Goal: Task Accomplishment & Management: Manage account settings

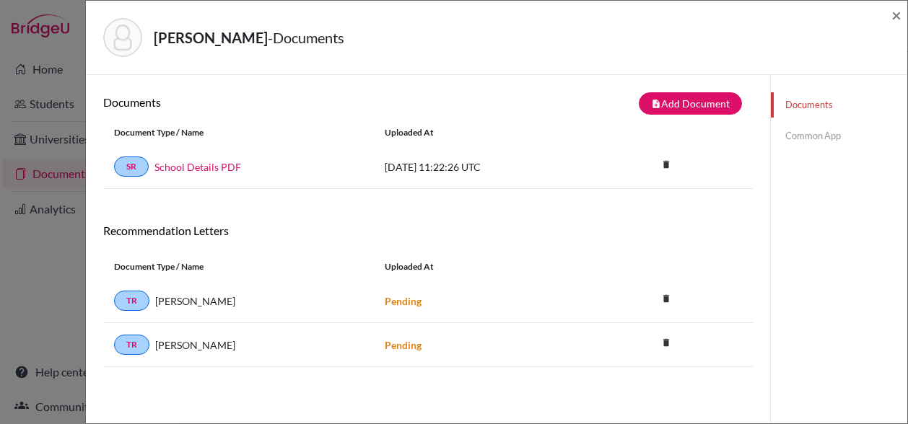
click at [64, 110] on div "[PERSON_NAME] - Documents × Documents note_add Add Document Document type Chang…" at bounding box center [454, 212] width 908 height 424
click at [898, 14] on span "×" at bounding box center [897, 14] width 10 height 21
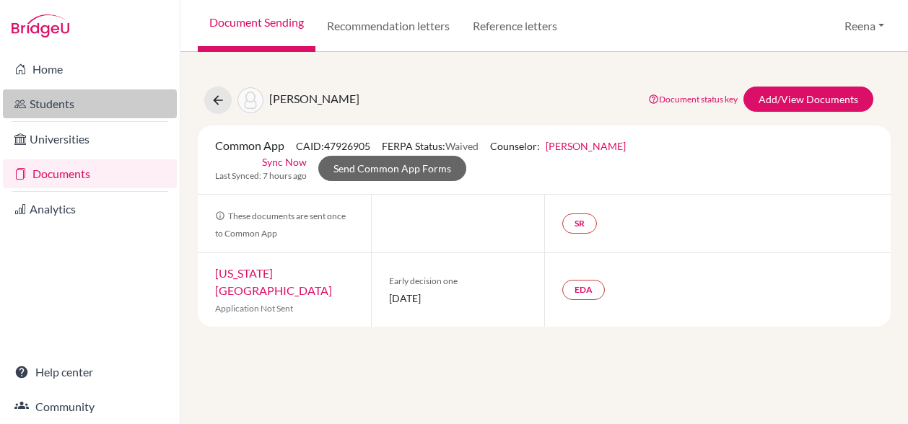
click at [101, 106] on link "Students" at bounding box center [90, 104] width 174 height 29
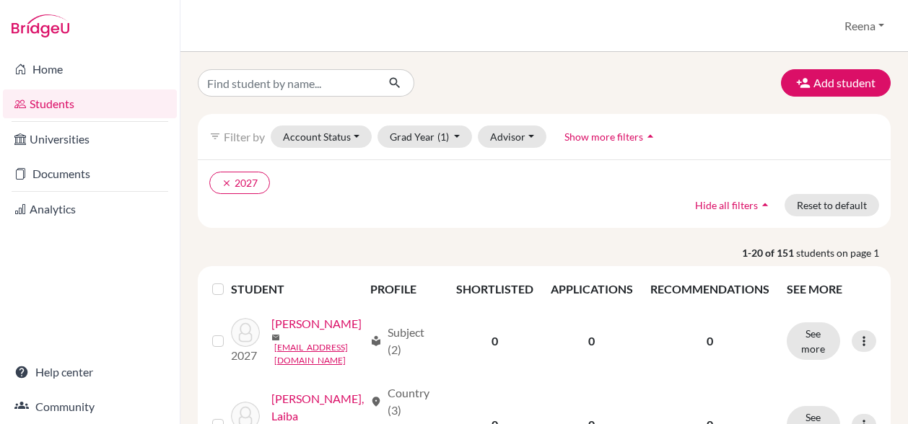
click at [57, 68] on link "Home" at bounding box center [90, 69] width 174 height 29
click at [832, 85] on button "Add student" at bounding box center [836, 82] width 110 height 27
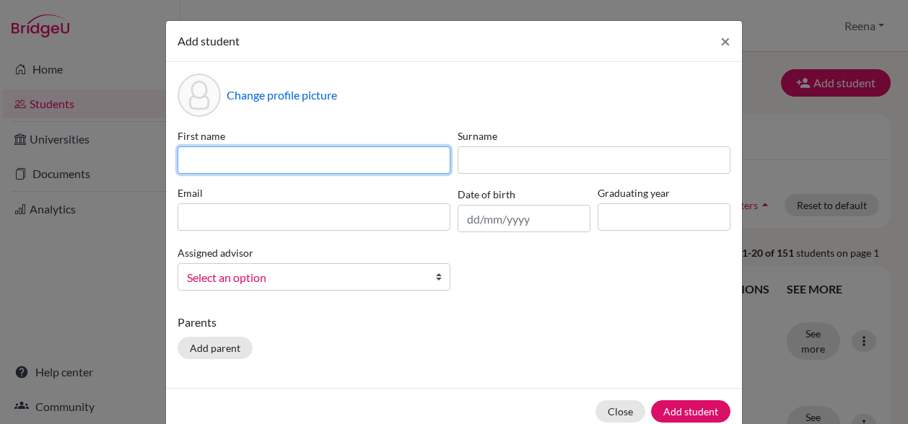
click at [301, 157] on input at bounding box center [314, 160] width 273 height 27
type input "Sanskriti"
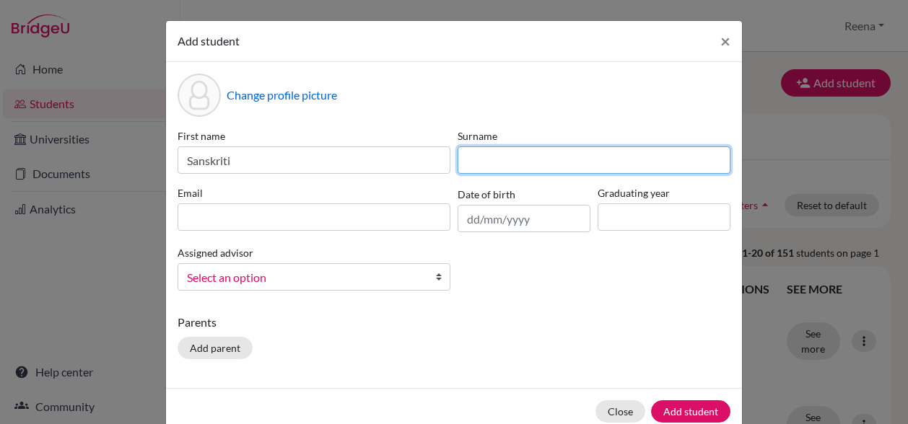
click at [477, 154] on input at bounding box center [594, 160] width 273 height 27
type input "Sharma"
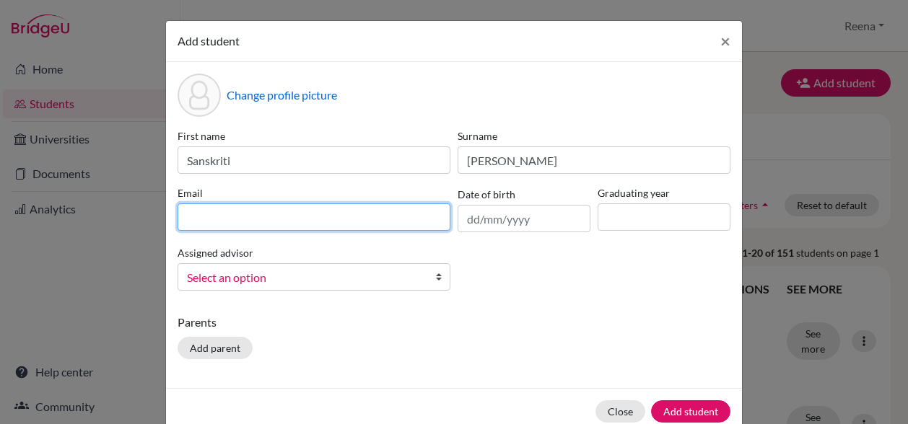
click at [308, 216] on input at bounding box center [314, 217] width 273 height 27
paste input "Sanskrati Sharma <DIAB250266@diabstudents.com>"
click at [261, 217] on input "Sanskrati Sharma <DIAB250266@diabstudents.com>" at bounding box center [314, 217] width 273 height 27
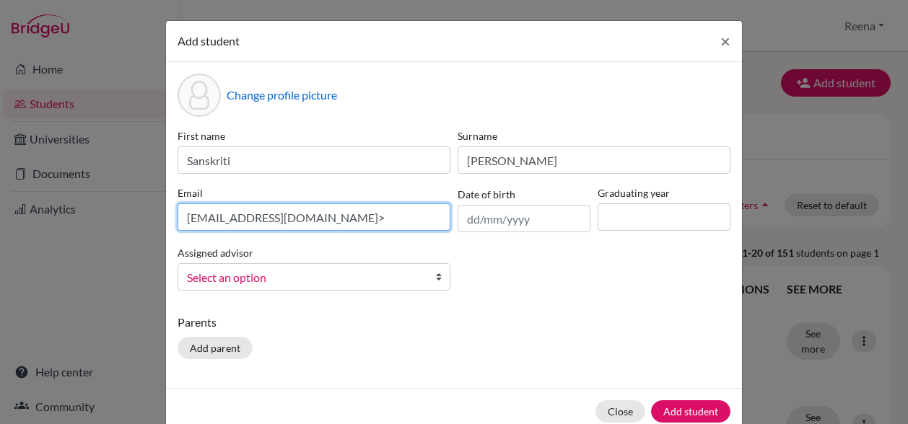
click at [358, 214] on input "DIAB250266@diabstudents.com>" at bounding box center [314, 217] width 273 height 27
type input "DIAB250266@diabstudents.com"
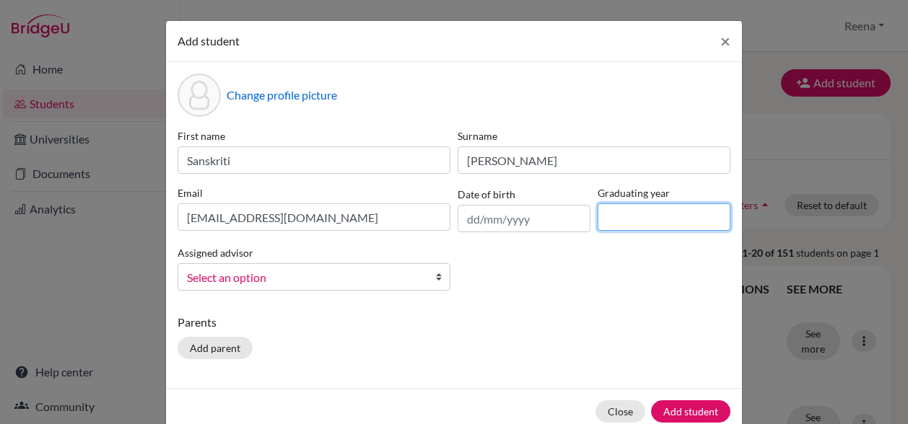
click at [609, 224] on input at bounding box center [664, 217] width 133 height 27
type input "2027"
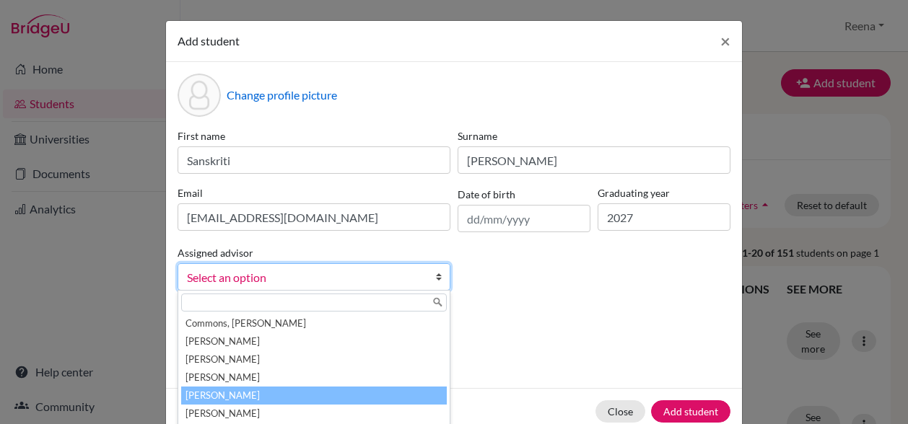
click at [225, 393] on li "Guglani , Reena" at bounding box center [314, 396] width 266 height 18
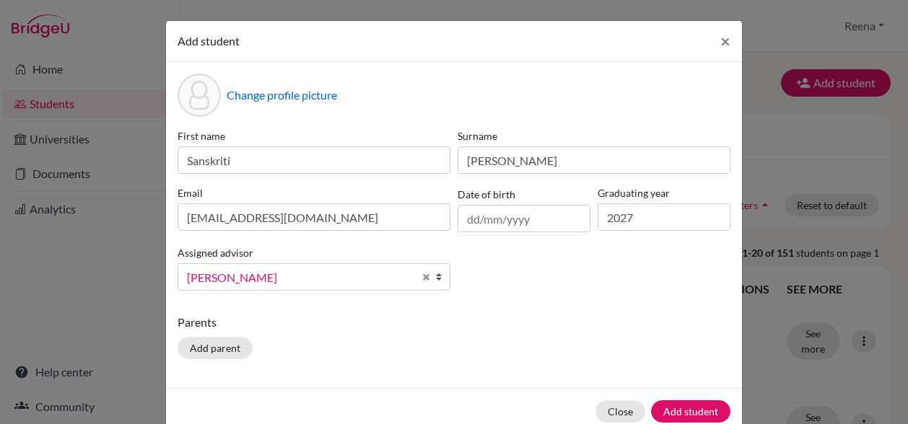
scroll to position [66, 0]
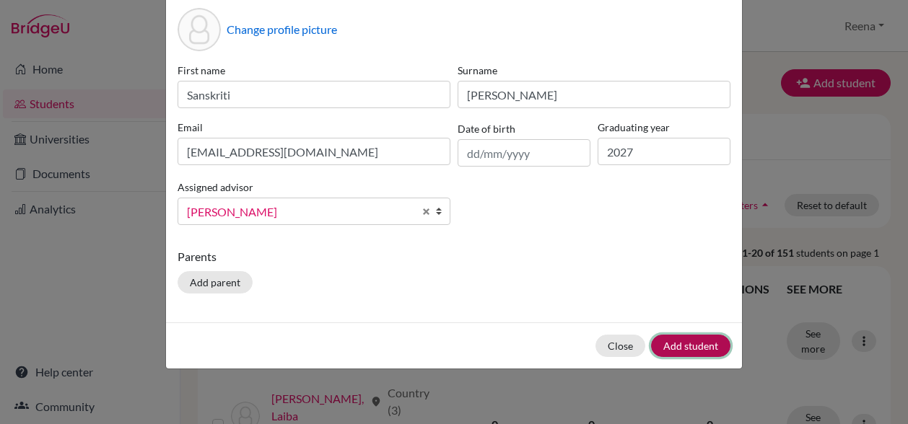
click at [697, 342] on button "Add student" at bounding box center [690, 346] width 79 height 22
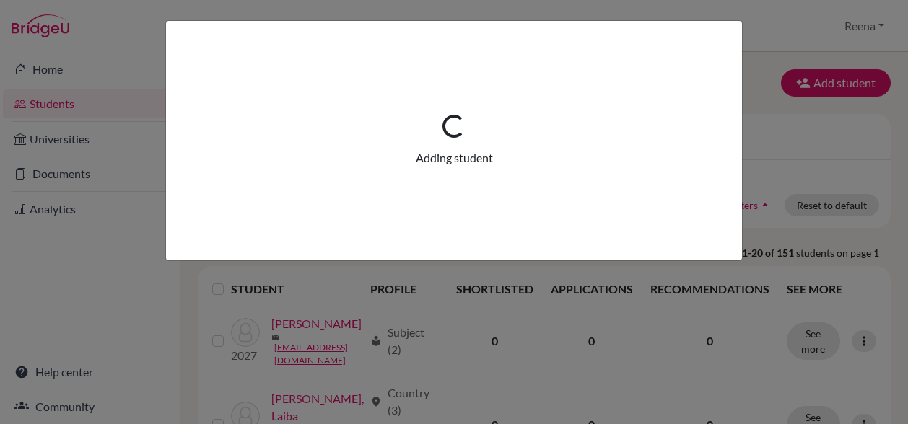
scroll to position [0, 0]
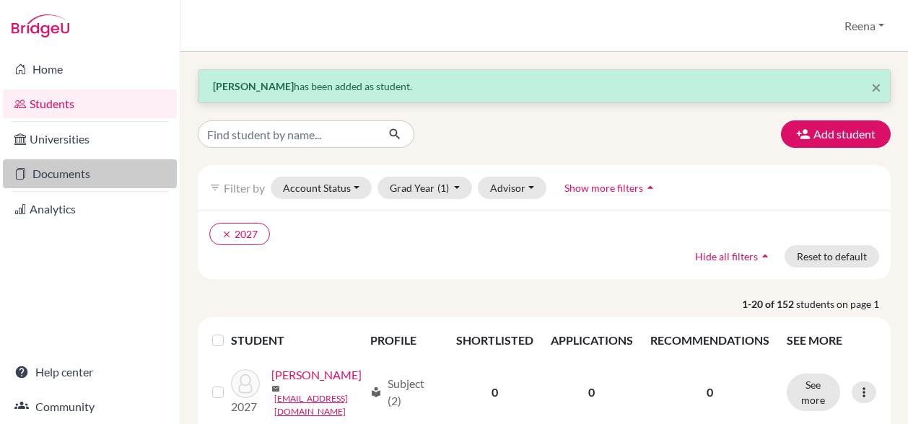
click at [86, 175] on link "Documents" at bounding box center [90, 174] width 174 height 29
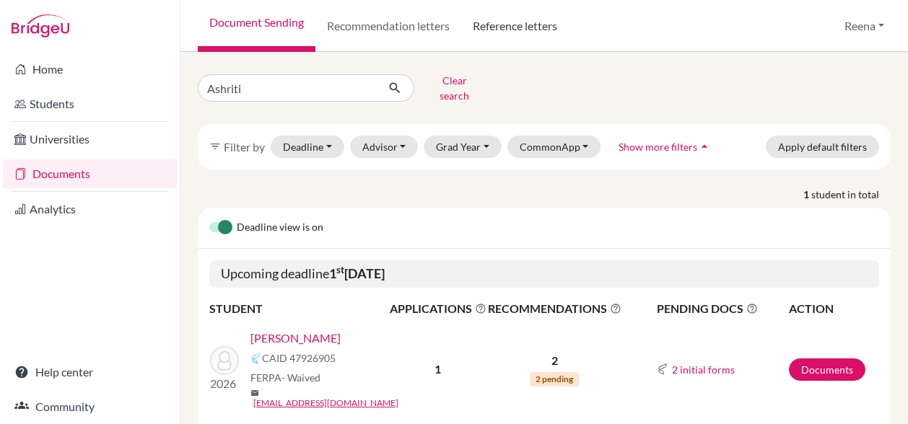
click at [508, 32] on link "Reference letters" at bounding box center [515, 26] width 108 height 52
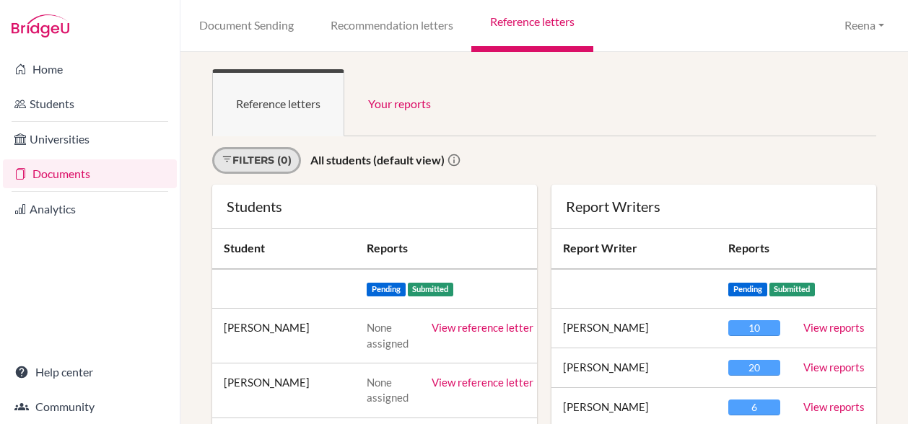
click at [287, 160] on link "Filters (0)" at bounding box center [256, 160] width 89 height 27
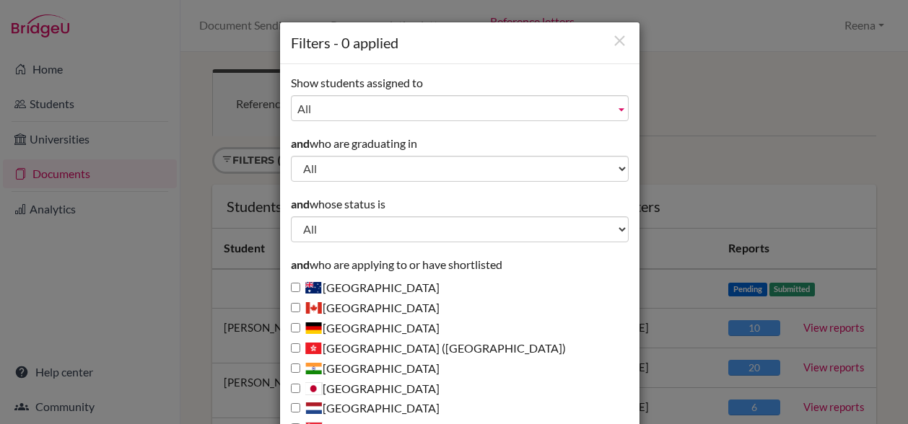
click at [319, 113] on span "All" at bounding box center [453, 109] width 312 height 26
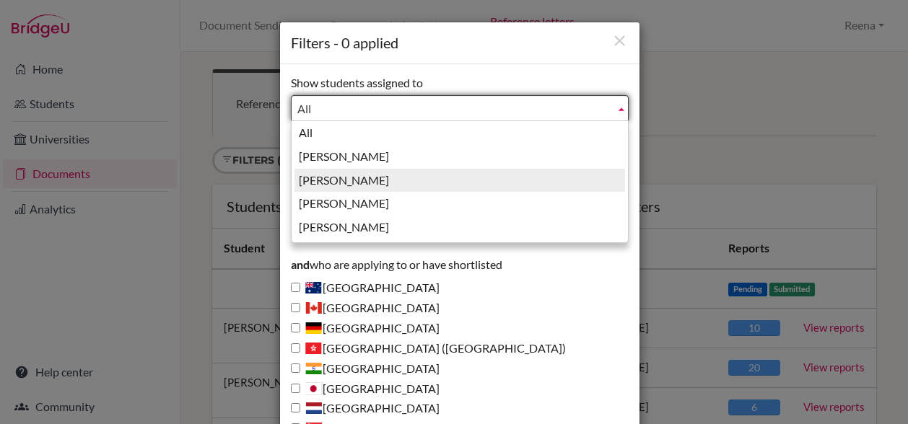
click at [323, 178] on li "Guglani, Reena" at bounding box center [460, 181] width 331 height 24
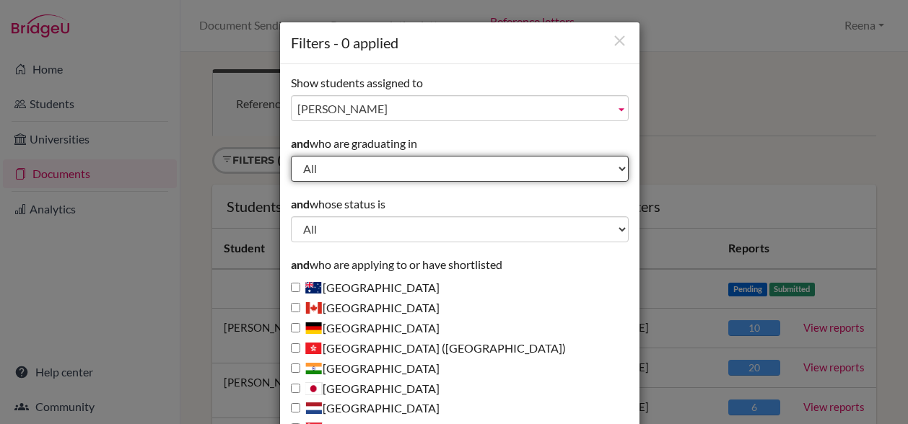
click at [321, 176] on select "All 2029 2028 2027 2026 2025 2024 2023 2022" at bounding box center [460, 169] width 338 height 26
select select "2026"
click at [291, 156] on select "All 2029 2028 2027 2026 2025 2024 2023 2022" at bounding box center [460, 169] width 338 height 26
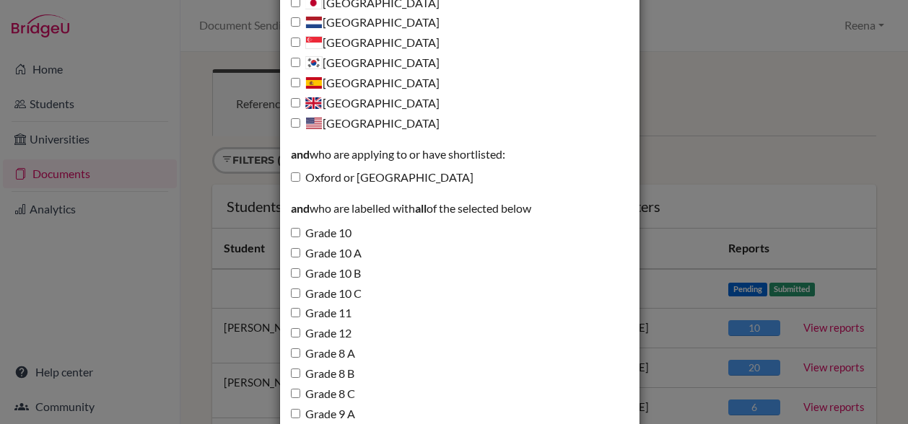
scroll to position [529, 0]
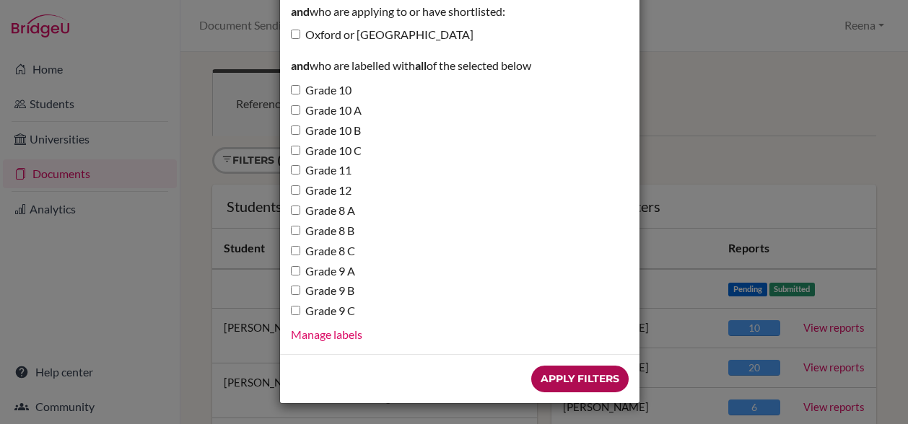
click at [547, 388] on input "Apply Filters" at bounding box center [579, 379] width 97 height 27
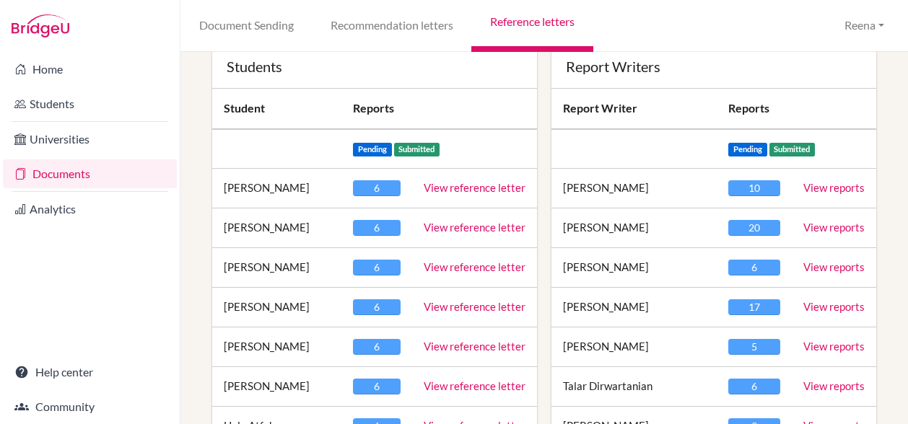
scroll to position [141, 0]
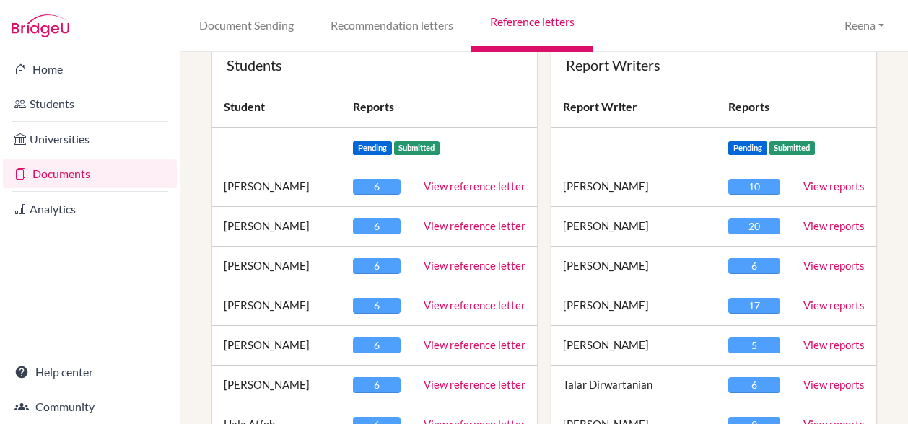
click at [448, 303] on link "View reference letter" at bounding box center [475, 305] width 102 height 13
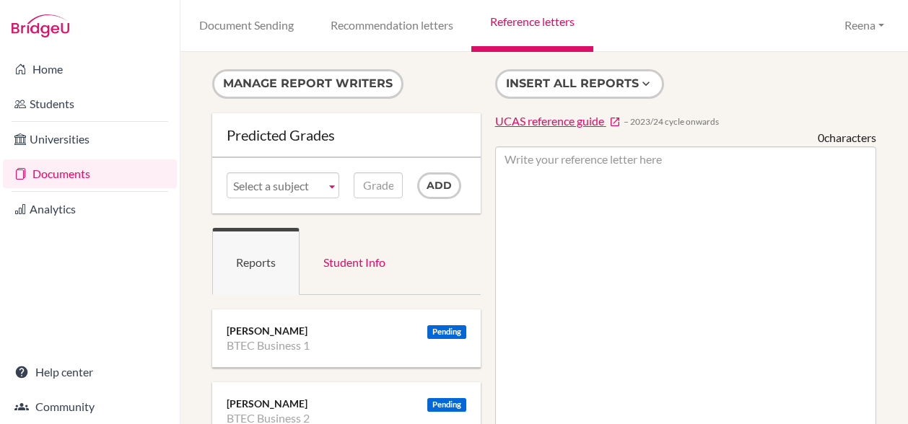
drag, startPoint x: 305, startPoint y: 326, endPoint x: 212, endPoint y: 331, distance: 92.6
click at [212, 331] on div "Pending [PERSON_NAME] BTEC Business 1" at bounding box center [346, 339] width 269 height 58
copy div "[PERSON_NAME]"
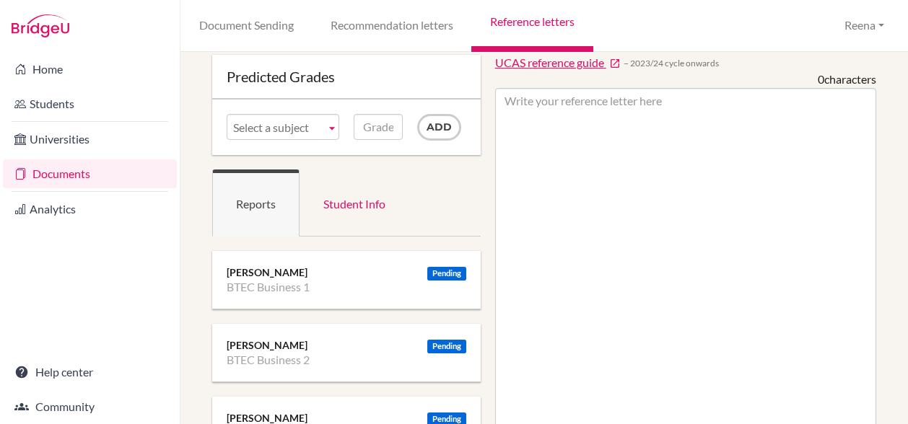
scroll to position [60, 0]
drag, startPoint x: 289, startPoint y: 342, endPoint x: 220, endPoint y: 339, distance: 69.4
click at [220, 339] on div "Pending [PERSON_NAME] BTEC Business 2" at bounding box center [346, 352] width 269 height 58
copy div "[PERSON_NAME]"
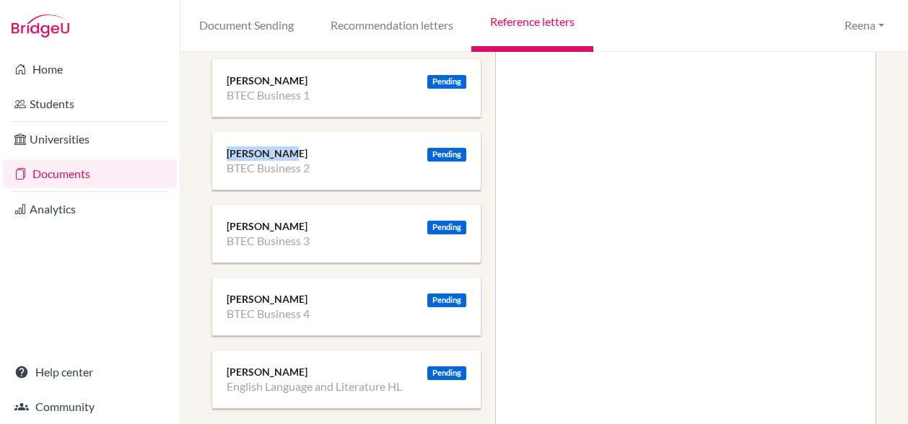
scroll to position [0, 0]
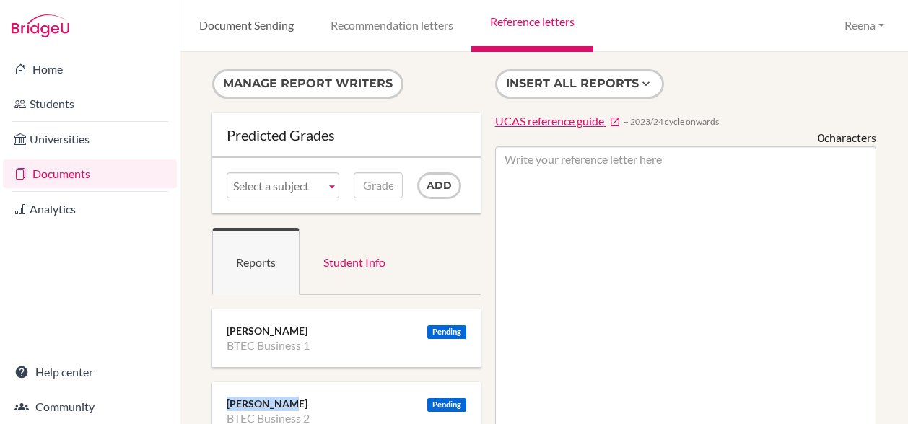
click at [253, 27] on link "Document Sending" at bounding box center [245, 26] width 131 height 52
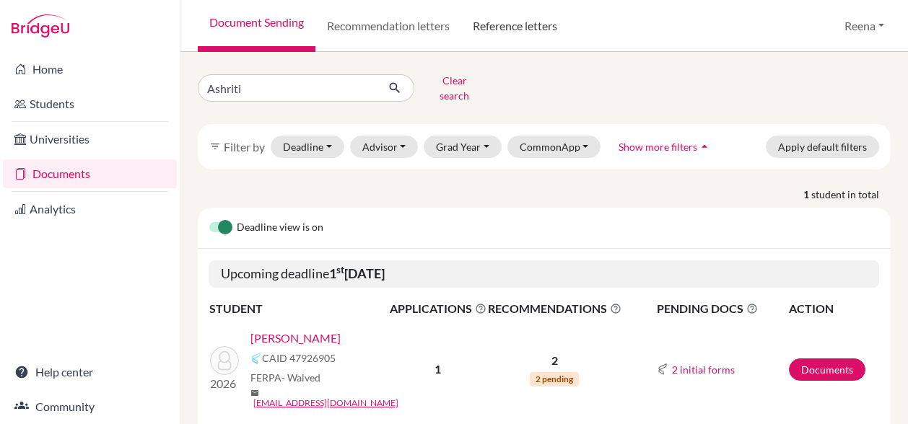
click at [498, 29] on link "Reference letters" at bounding box center [515, 26] width 108 height 52
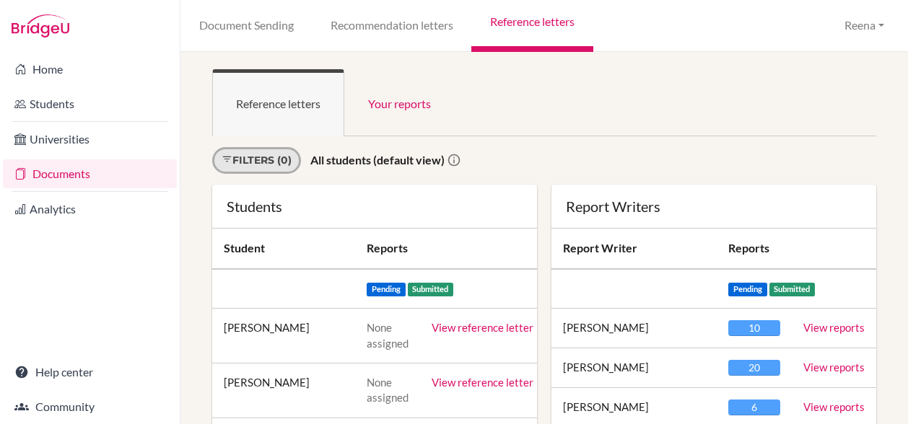
click at [271, 165] on link "Filters (0)" at bounding box center [256, 160] width 89 height 27
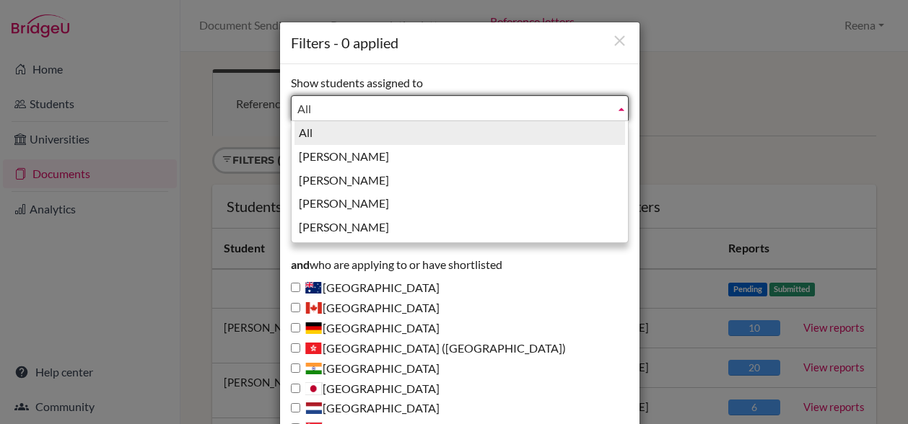
click at [334, 113] on span "All" at bounding box center [453, 109] width 312 height 26
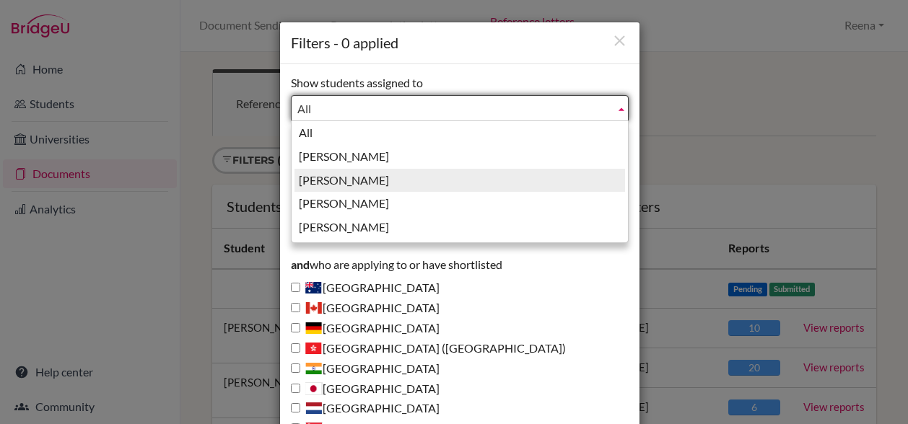
click at [345, 181] on li "[PERSON_NAME]" at bounding box center [460, 181] width 331 height 24
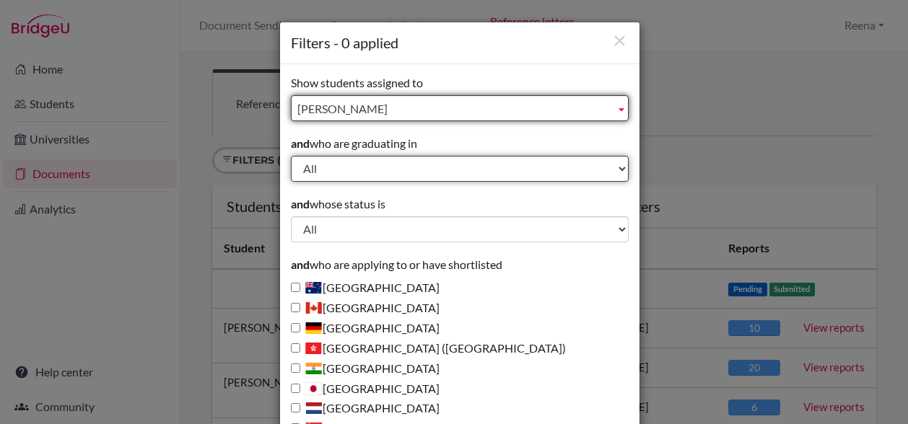
click at [312, 178] on select "All 2029 2028 2027 2026 2025 2024 2023 2022" at bounding box center [460, 169] width 338 height 26
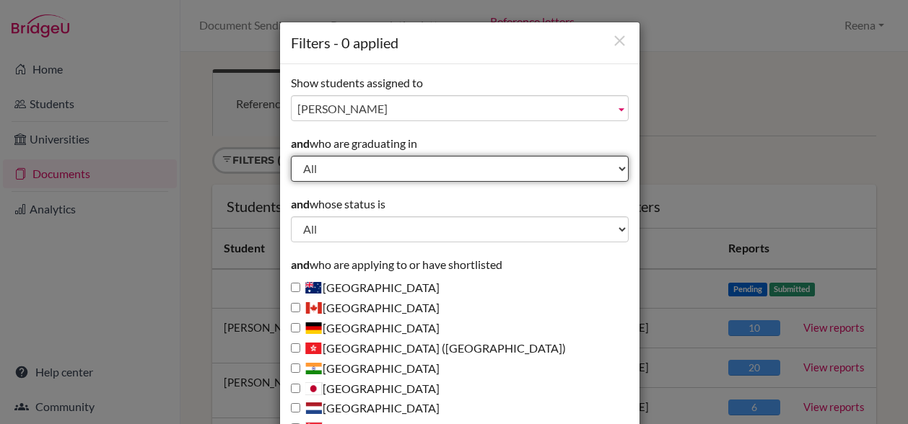
select select "2026"
click at [291, 156] on select "All 2029 2028 2027 2026 2025 2024 2023 2022" at bounding box center [460, 169] width 338 height 26
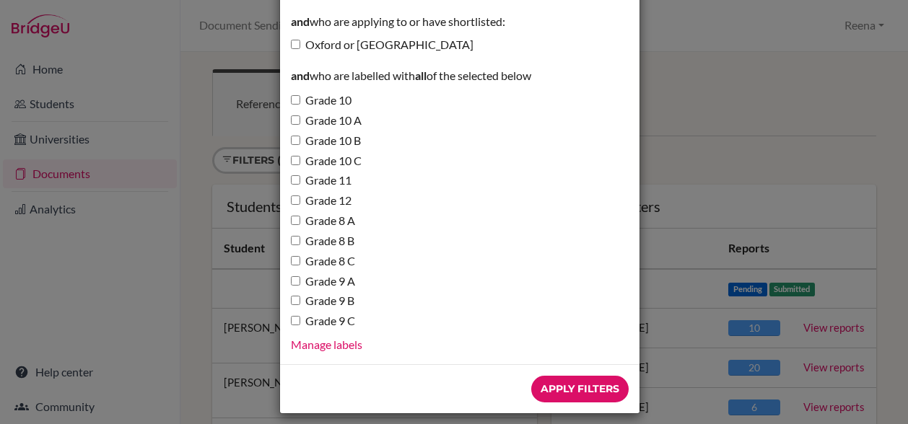
scroll to position [529, 0]
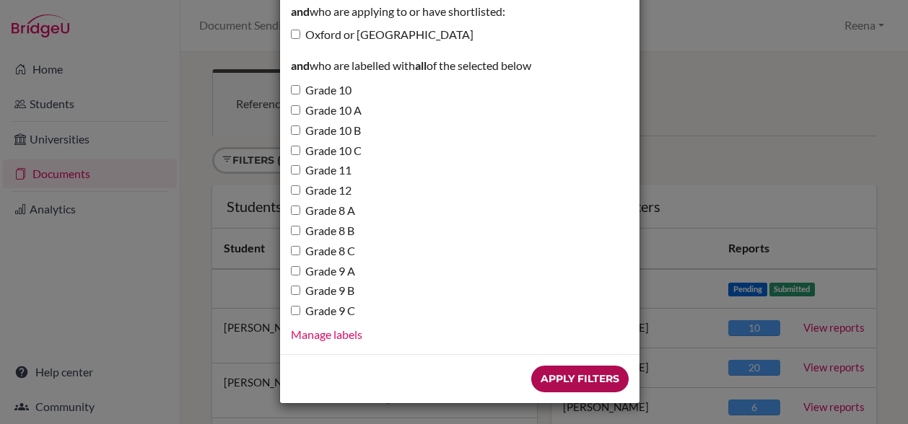
click at [549, 384] on input "Apply Filters" at bounding box center [579, 379] width 97 height 27
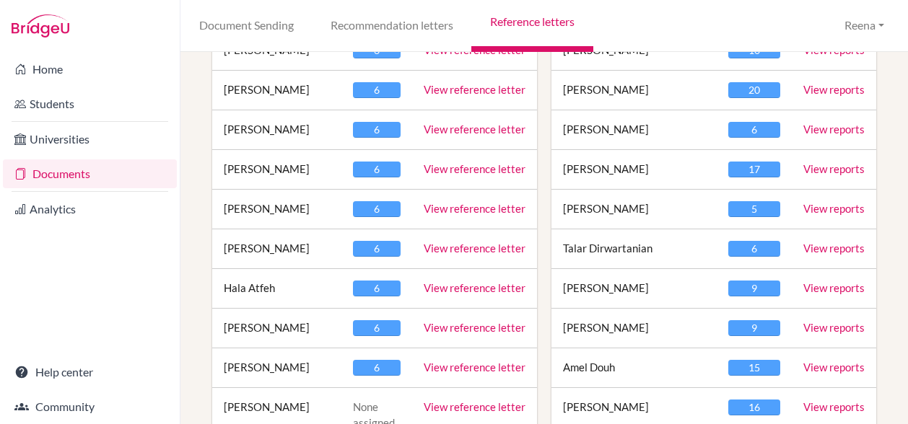
scroll to position [317, 0]
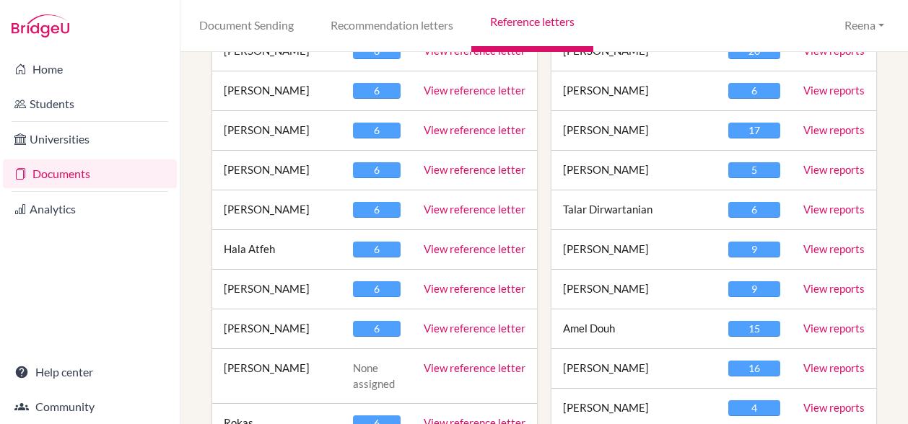
click at [440, 216] on link "View reference letter" at bounding box center [475, 209] width 102 height 13
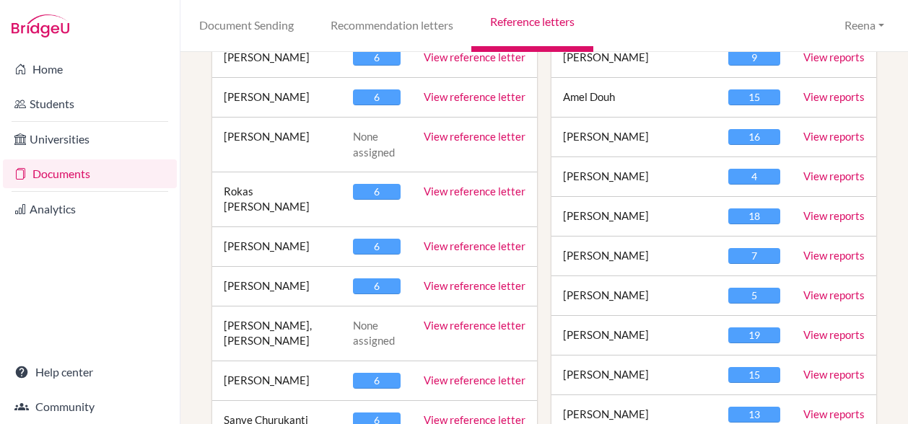
scroll to position [549, 0]
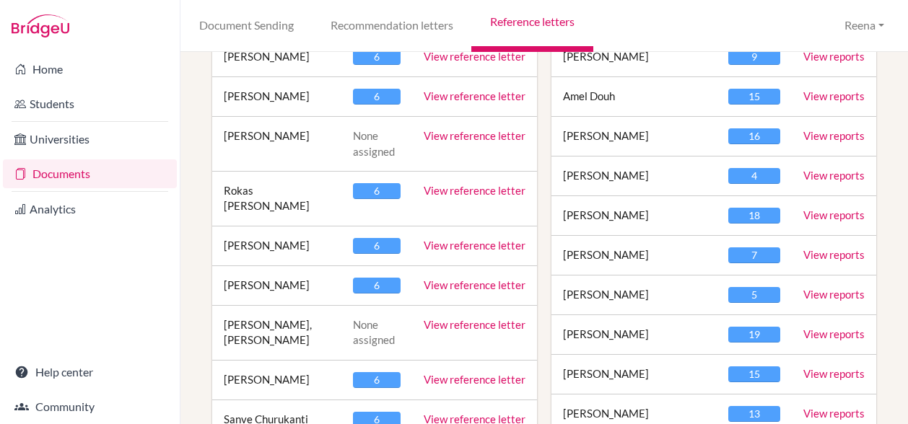
click at [440, 284] on link "View reference letter" at bounding box center [475, 285] width 102 height 13
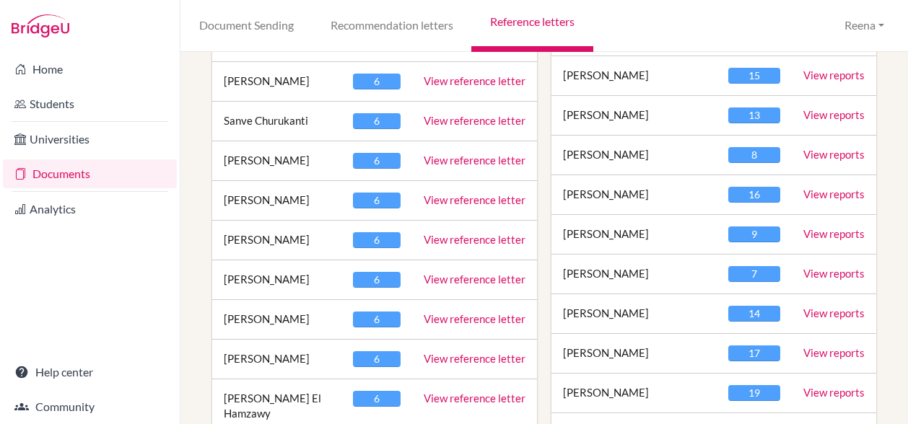
scroll to position [878, 0]
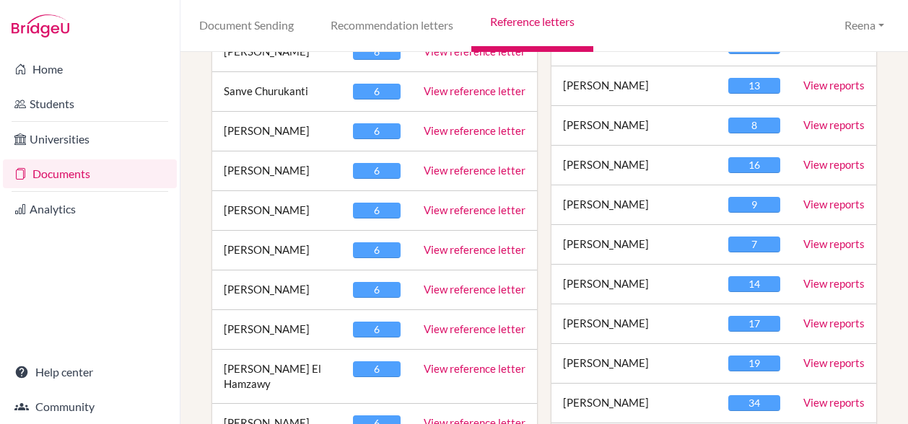
click at [448, 283] on link "View reference letter" at bounding box center [475, 289] width 102 height 13
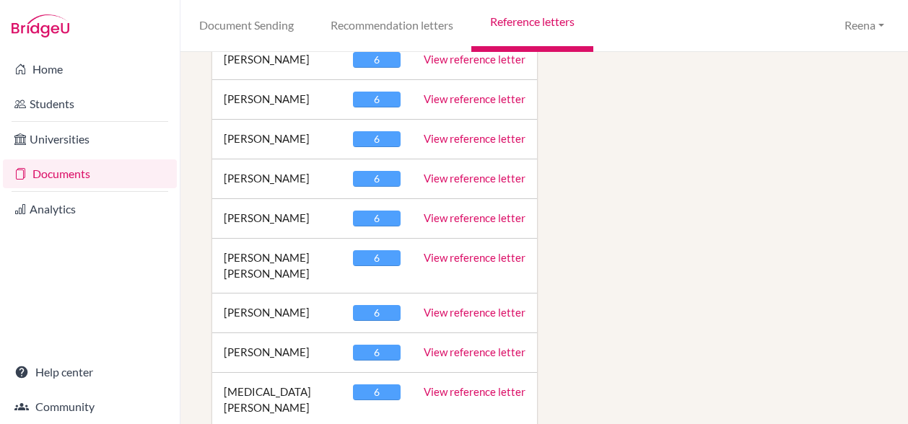
scroll to position [1933, 0]
click at [445, 305] on link "View reference letter" at bounding box center [475, 311] width 102 height 13
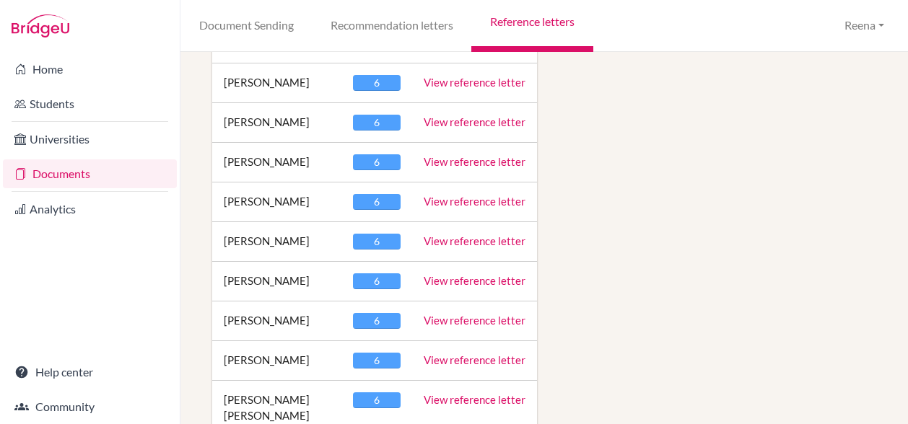
scroll to position [2913, 0]
click at [442, 313] on link "View reference letter" at bounding box center [475, 319] width 102 height 13
click at [449, 393] on link "View reference letter" at bounding box center [475, 399] width 102 height 13
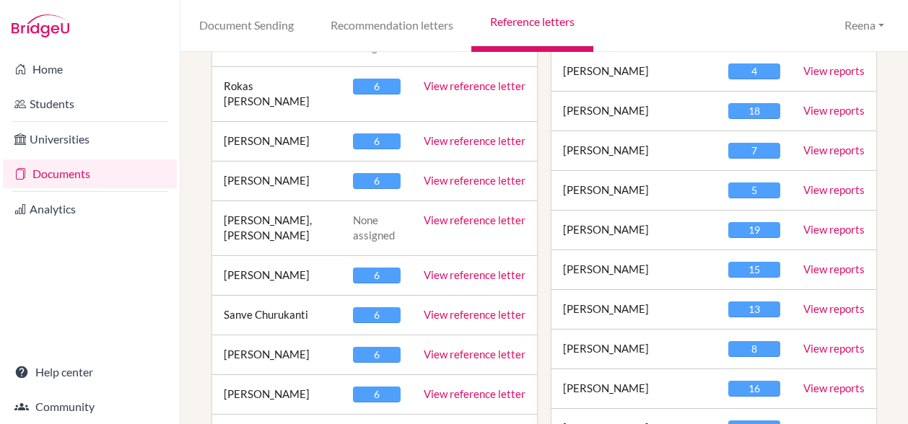
scroll to position [658, 0]
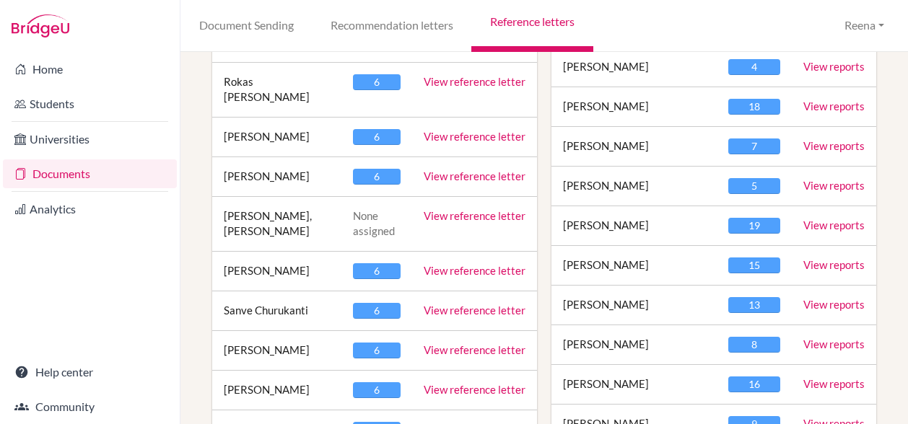
click at [492, 309] on link "View reference letter" at bounding box center [475, 310] width 102 height 13
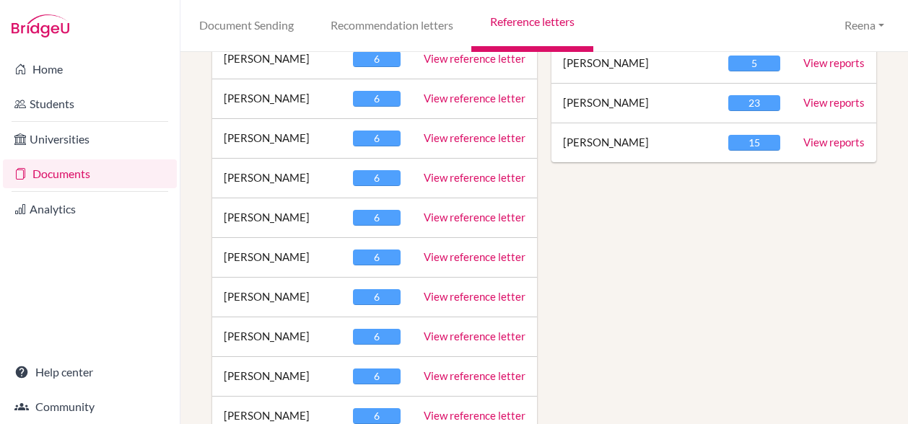
scroll to position [1577, 0]
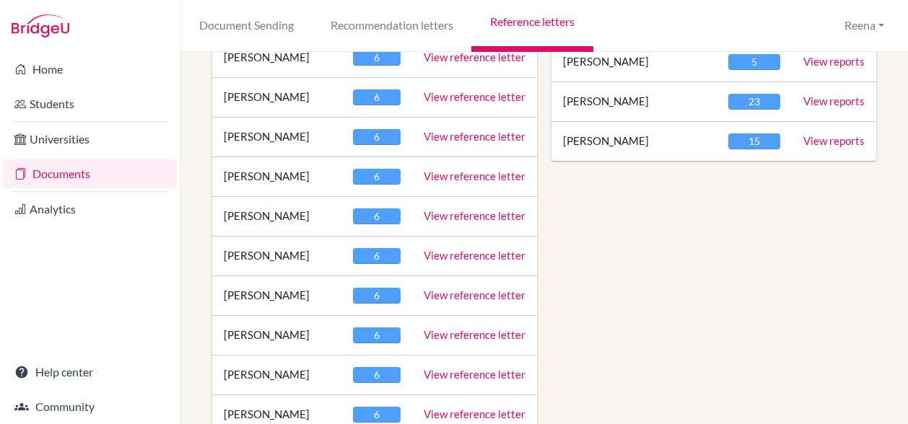
click at [454, 339] on td "View reference letter" at bounding box center [474, 336] width 125 height 40
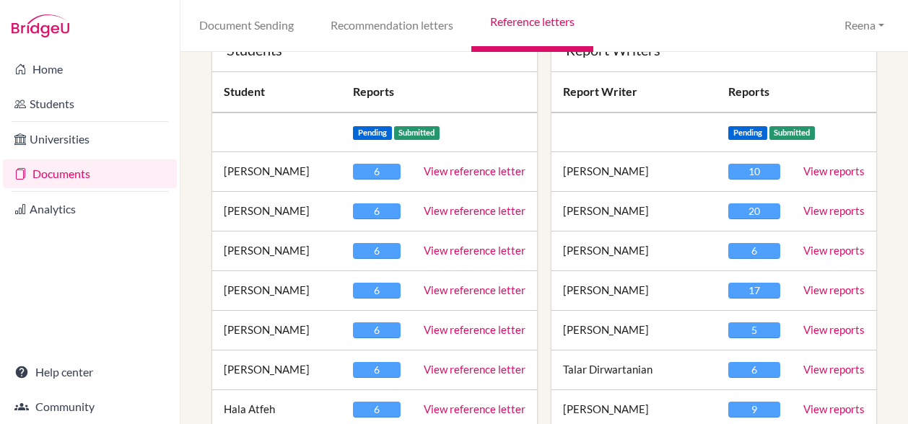
scroll to position [160, 0]
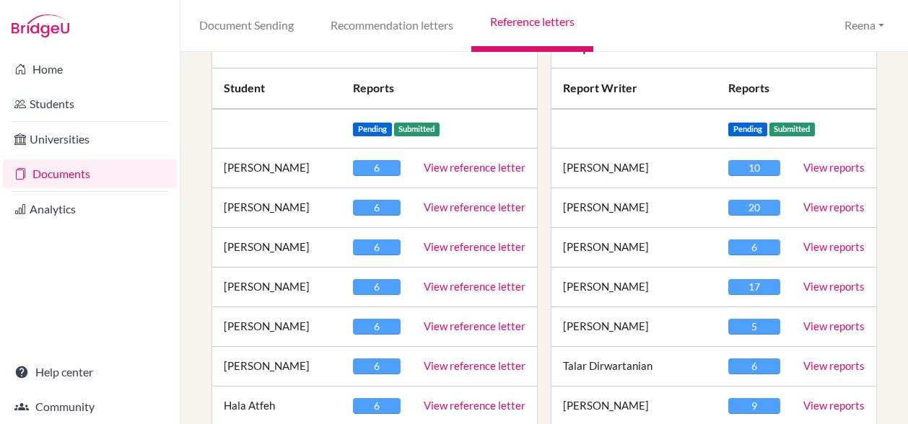
click at [736, 288] on div "17" at bounding box center [754, 287] width 52 height 16
click at [816, 287] on link "View reports" at bounding box center [833, 286] width 61 height 13
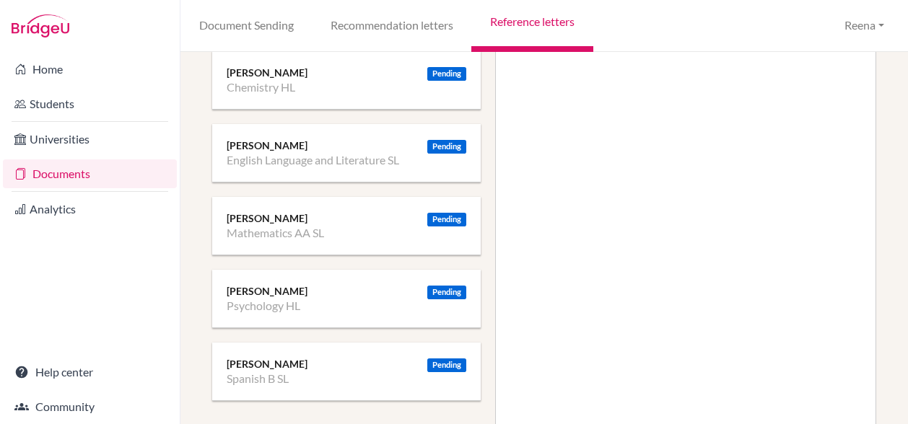
scroll to position [332, 0]
click at [420, 332] on div "Pending James Graham Biology HL Pending Alyaa Elsoueni Chemistry HL Pending Jes…" at bounding box center [346, 189] width 269 height 423
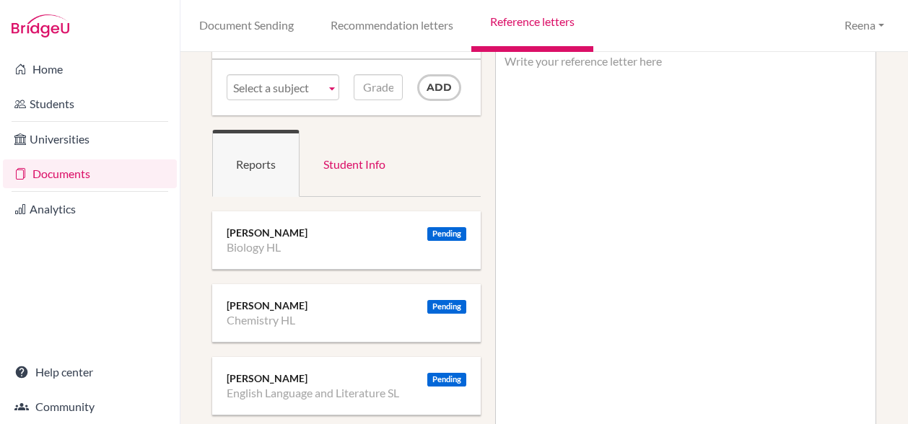
scroll to position [0, 0]
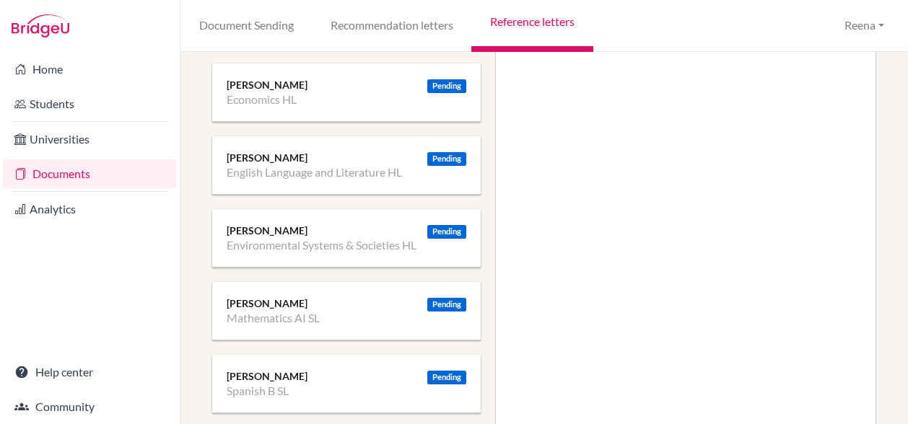
scroll to position [304, 0]
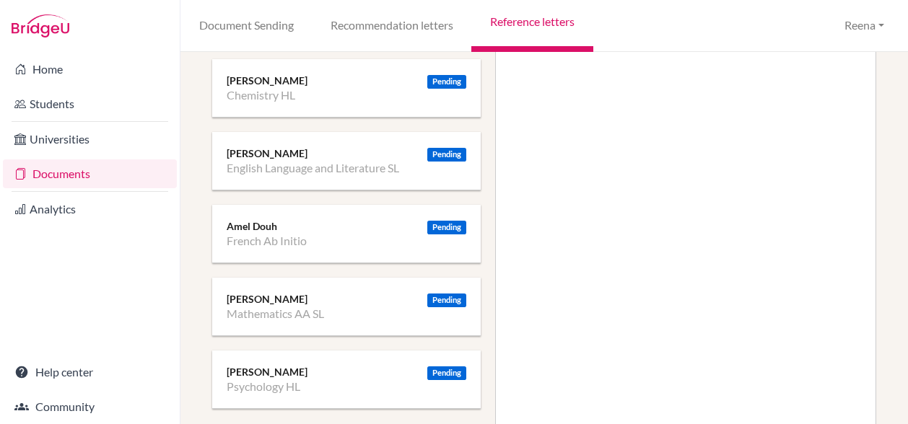
scroll to position [323, 0]
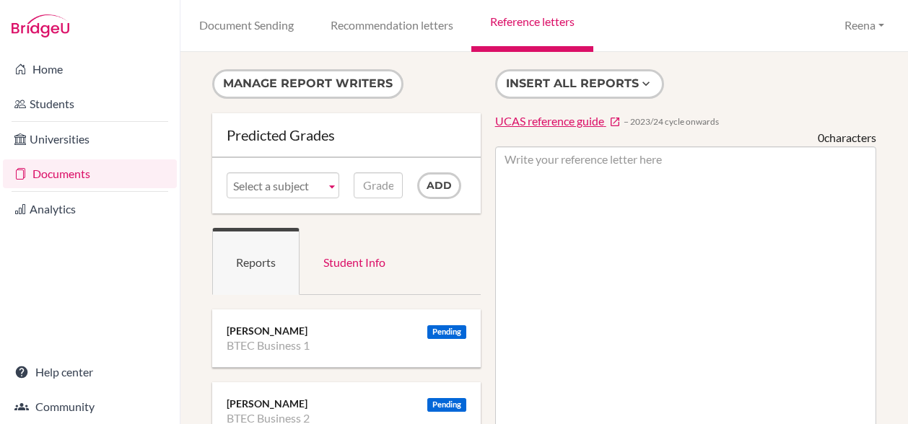
scroll to position [68, 0]
